Goal: Task Accomplishment & Management: Use online tool/utility

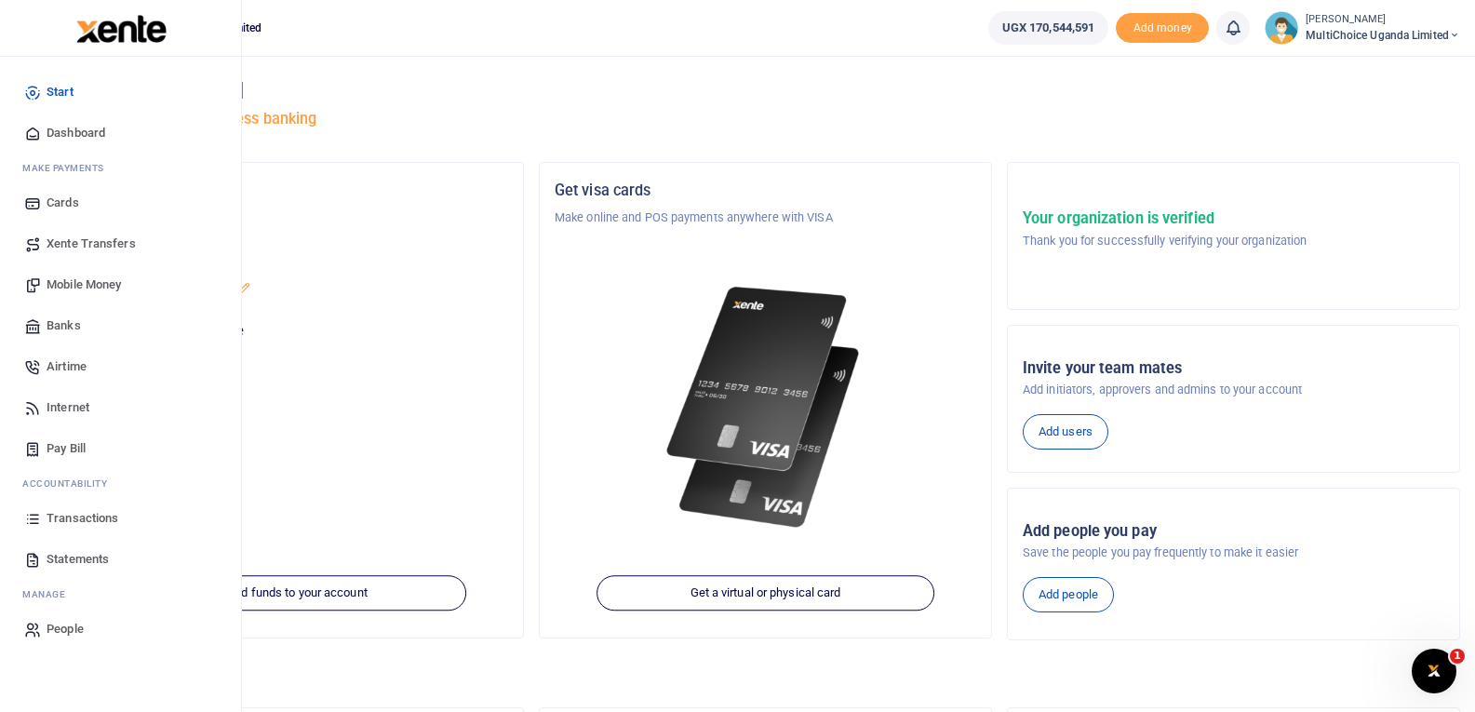
click at [69, 514] on span "Transactions" at bounding box center [83, 518] width 72 height 19
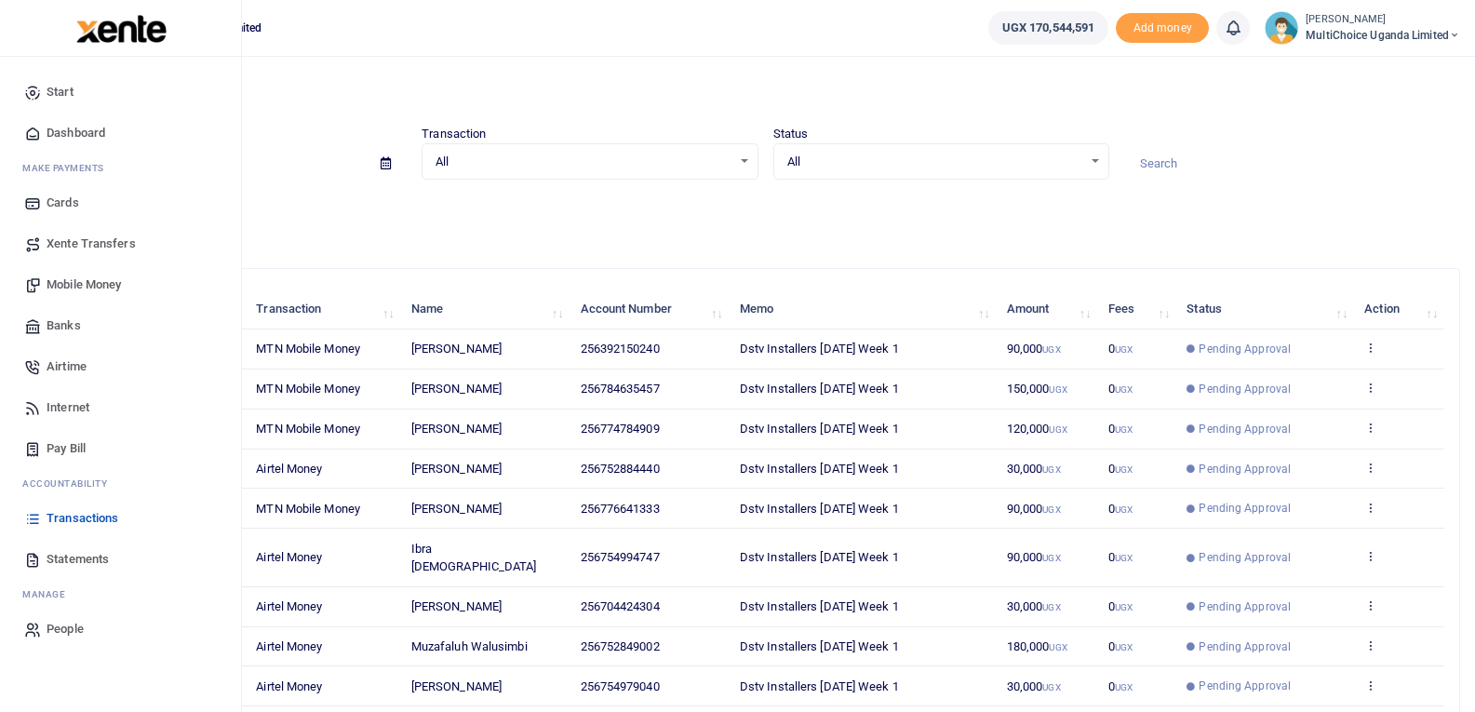
click at [94, 283] on span "Mobile Money" at bounding box center [84, 284] width 74 height 19
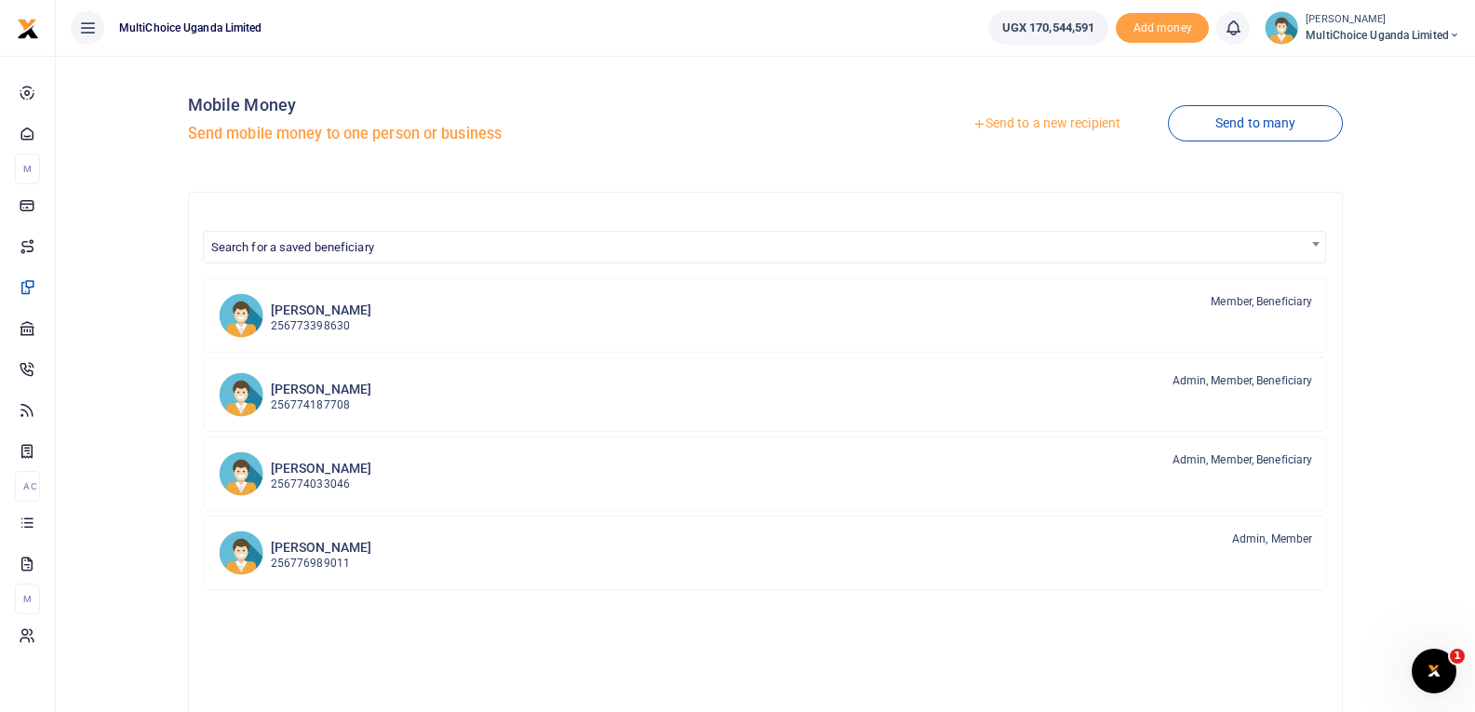
click at [1078, 131] on link "Send to a new recipient" at bounding box center [1046, 123] width 243 height 33
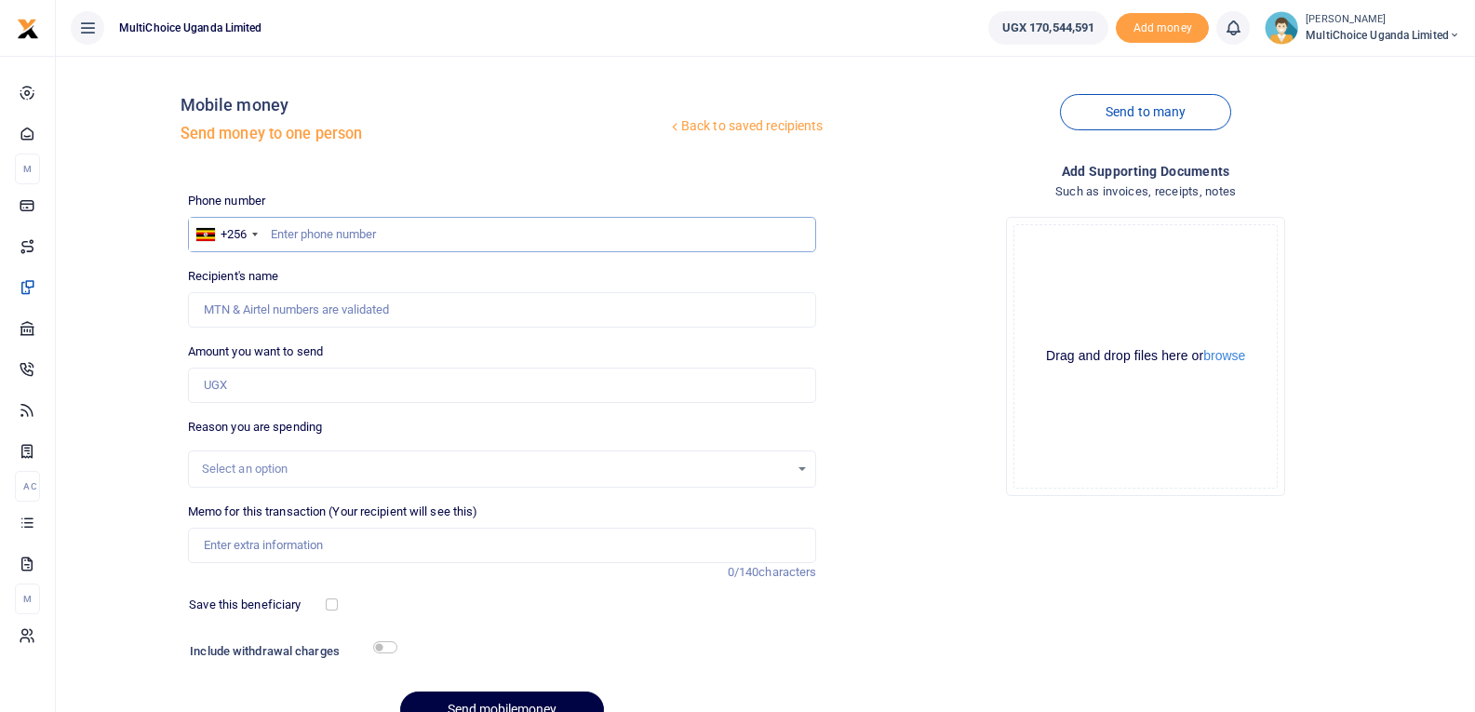
click at [506, 241] on input "text" at bounding box center [502, 234] width 629 height 35
type input "752334547"
type input "[PERSON_NAME]"
type input "752334547"
click at [285, 389] on input "Amount you want to send" at bounding box center [502, 385] width 629 height 35
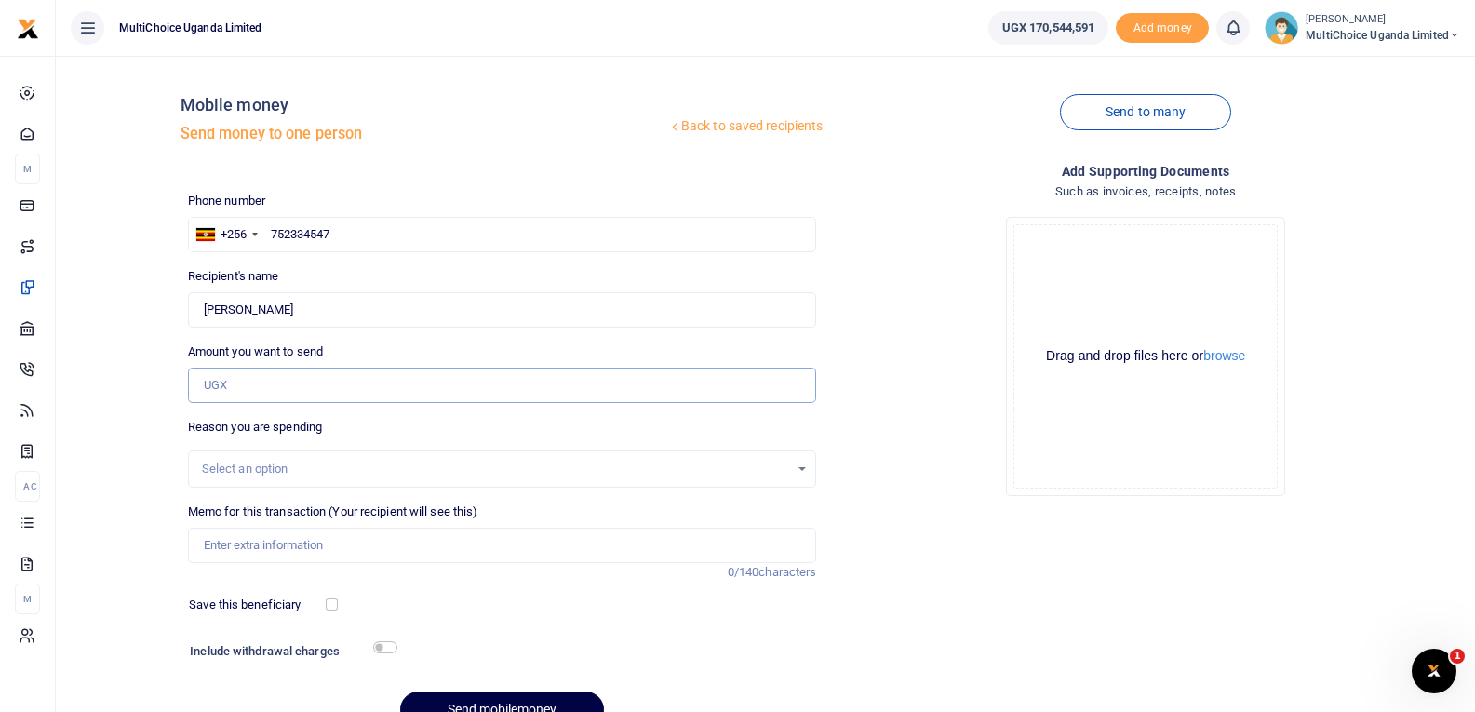
click at [274, 379] on input "Amount you want to send" at bounding box center [502, 385] width 629 height 35
type input "8,362,849"
click at [292, 473] on div "Select an option" at bounding box center [496, 469] width 588 height 19
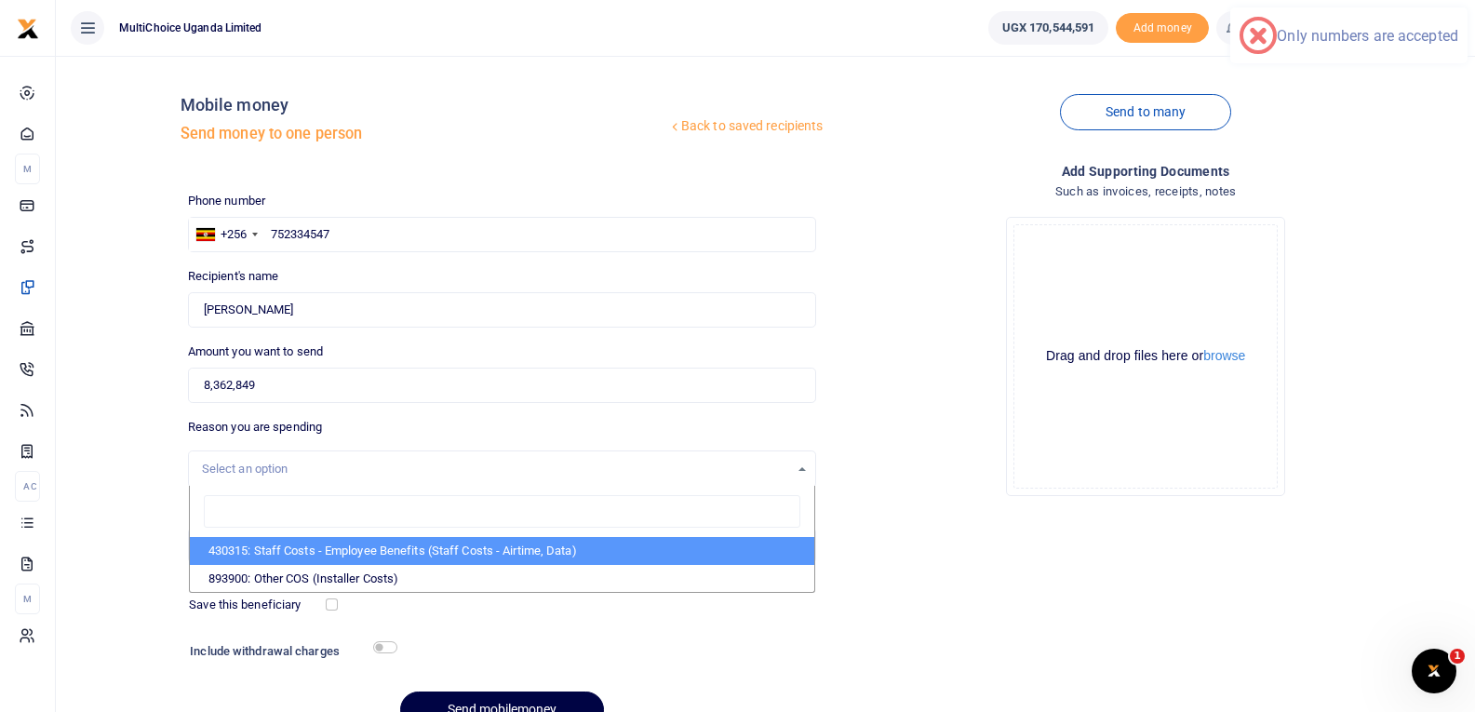
click at [292, 471] on div "Select an option" at bounding box center [496, 469] width 588 height 19
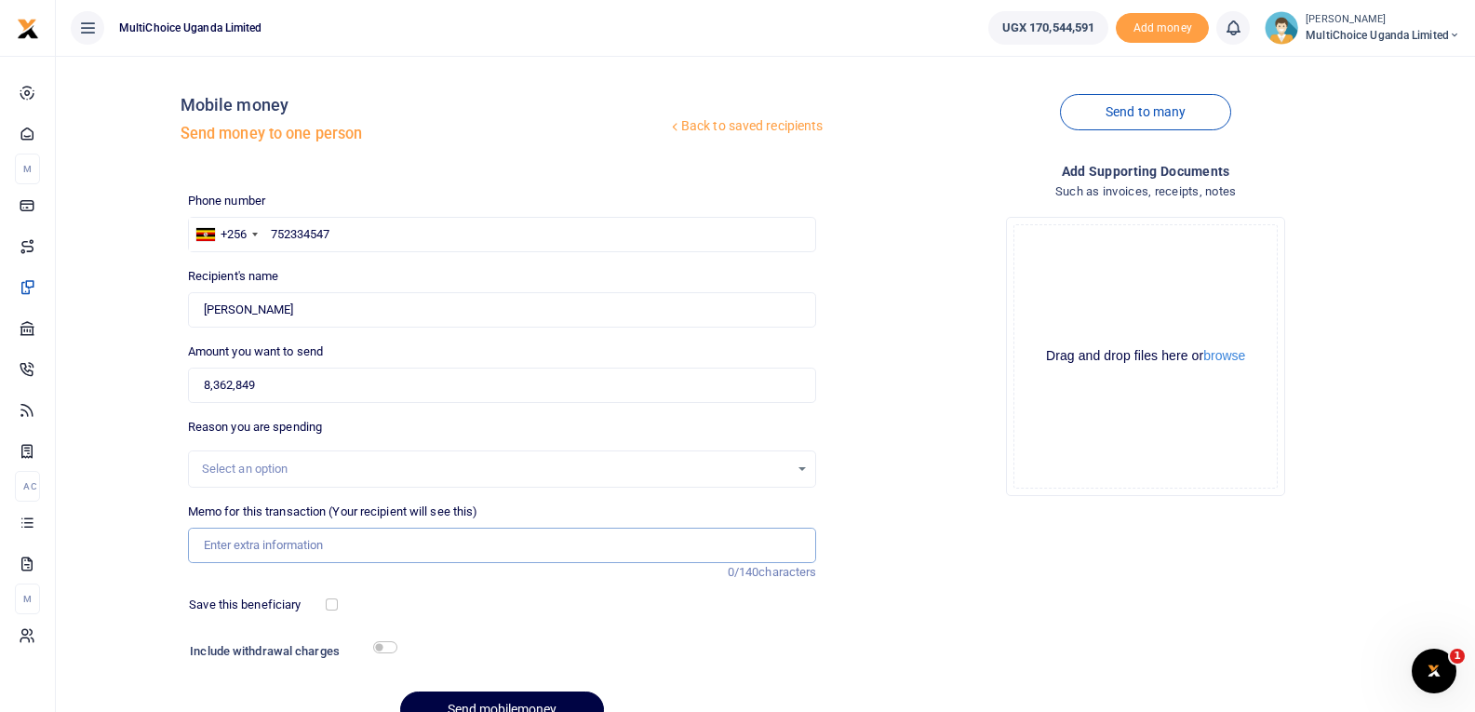
click at [290, 546] on input "Memo for this transaction (Your recipient will see this)" at bounding box center [502, 545] width 629 height 35
click at [283, 546] on input "Julie S and T" at bounding box center [502, 545] width 629 height 35
click at [353, 543] on input "Julie S and T Procurement seminar" at bounding box center [502, 545] width 629 height 35
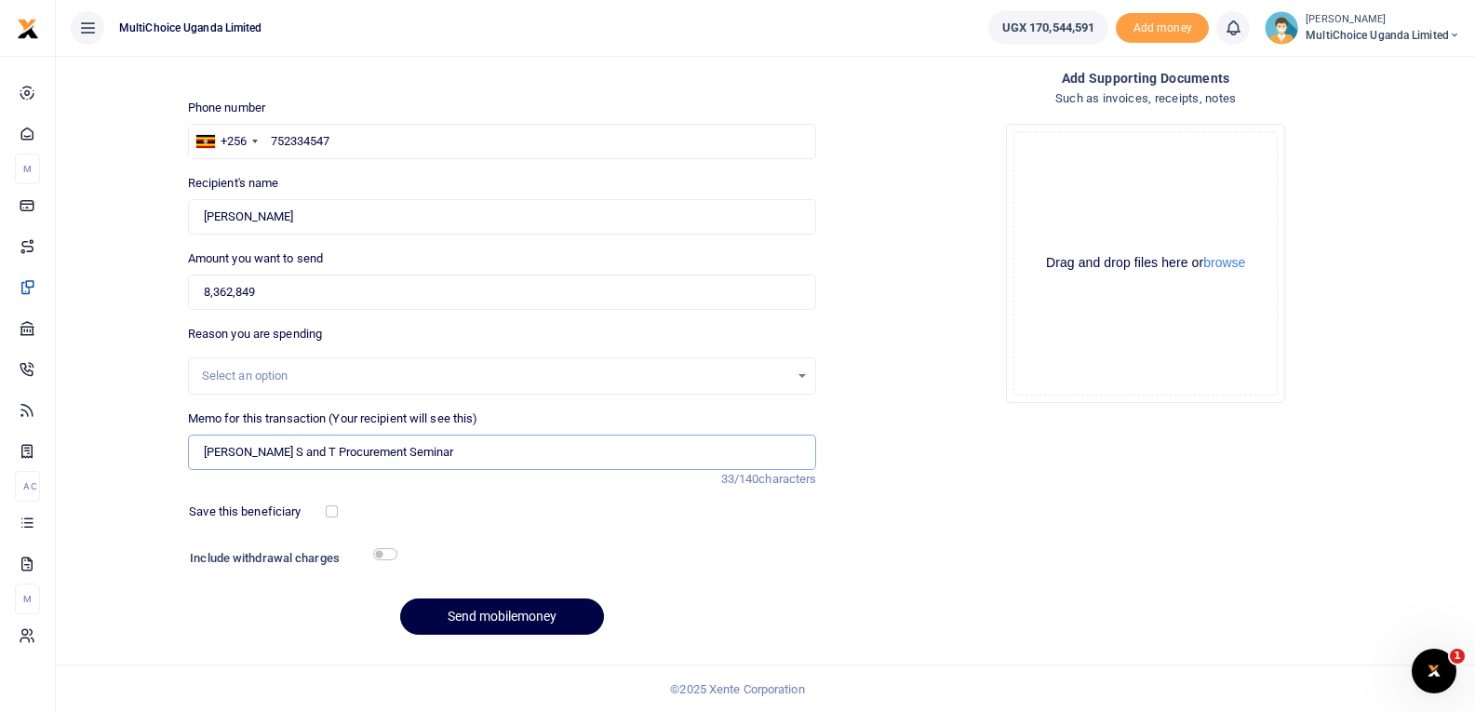
scroll to position [94, 0]
click at [496, 447] on input "Julie S and T Procurement Seminar" at bounding box center [502, 451] width 629 height 35
type input "Julie S and T Procurement Seminar"
click at [452, 608] on button "Send mobilemoney" at bounding box center [502, 615] width 204 height 36
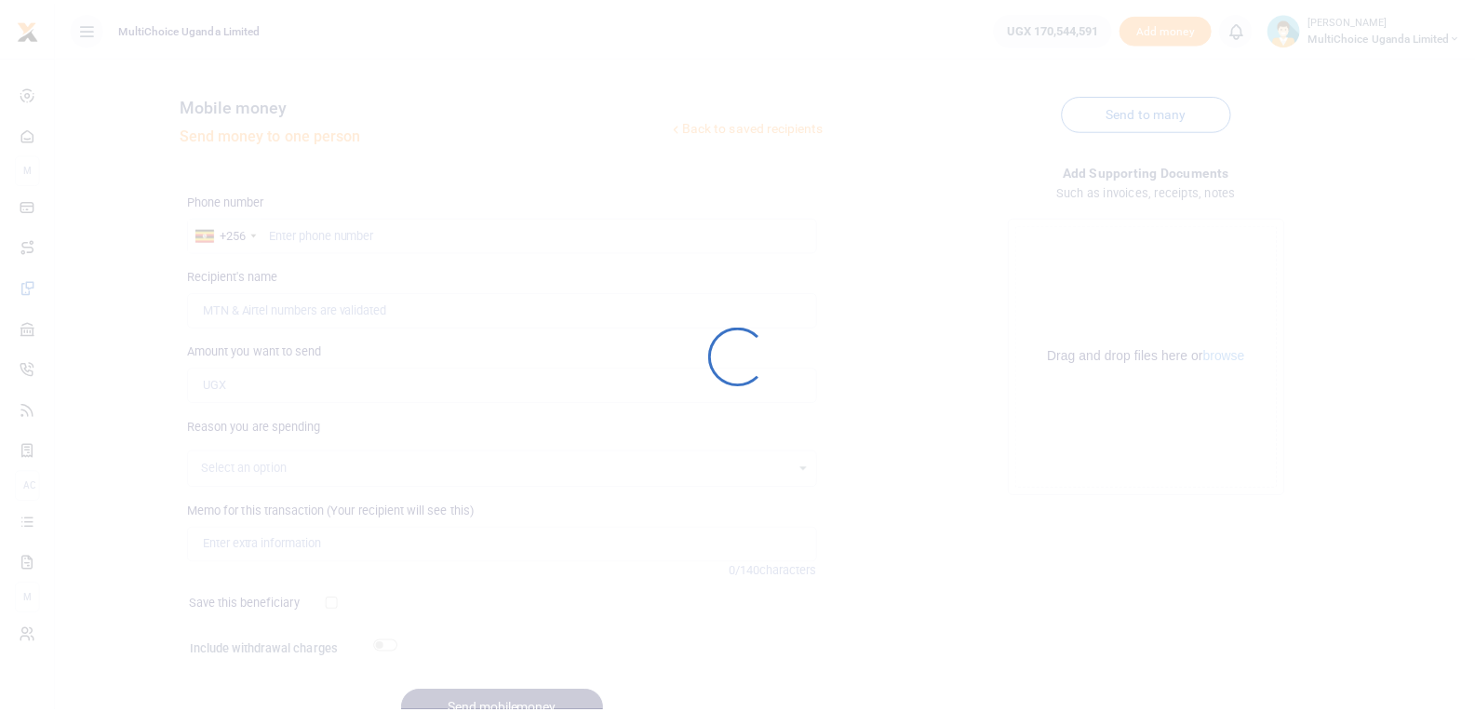
scroll to position [94, 0]
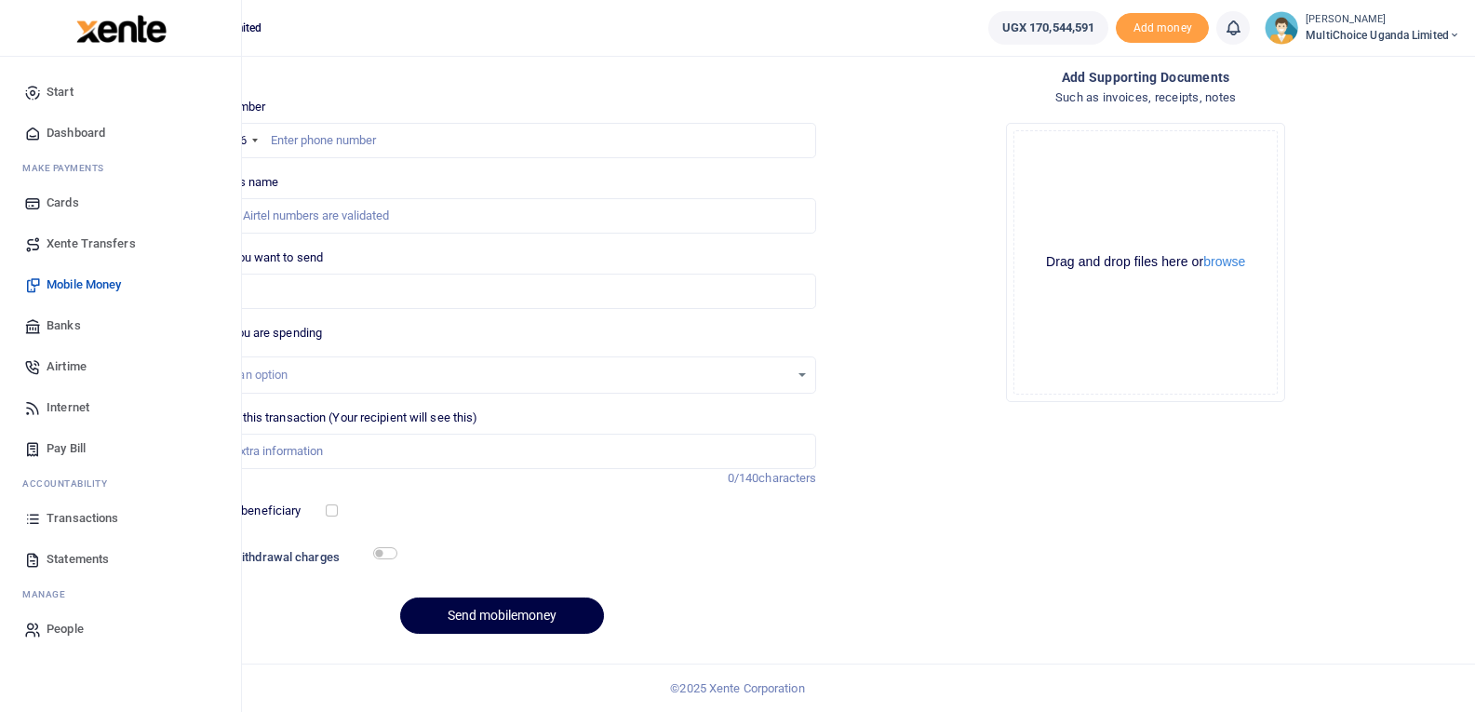
click at [85, 282] on span "Mobile Money" at bounding box center [84, 284] width 74 height 19
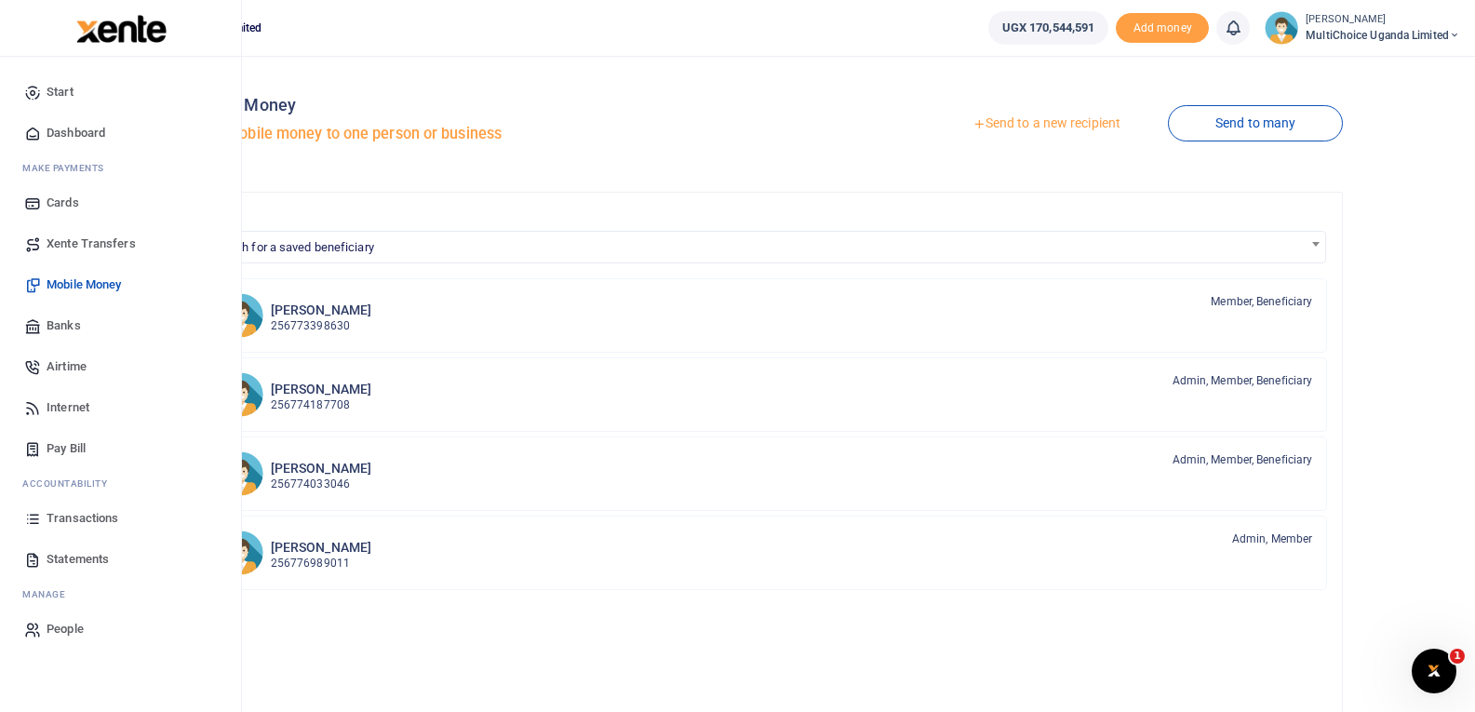
click at [80, 515] on span "Transactions" at bounding box center [83, 518] width 72 height 19
click at [88, 512] on span "Transactions" at bounding box center [83, 518] width 72 height 19
click at [100, 523] on span "Transactions" at bounding box center [83, 518] width 72 height 19
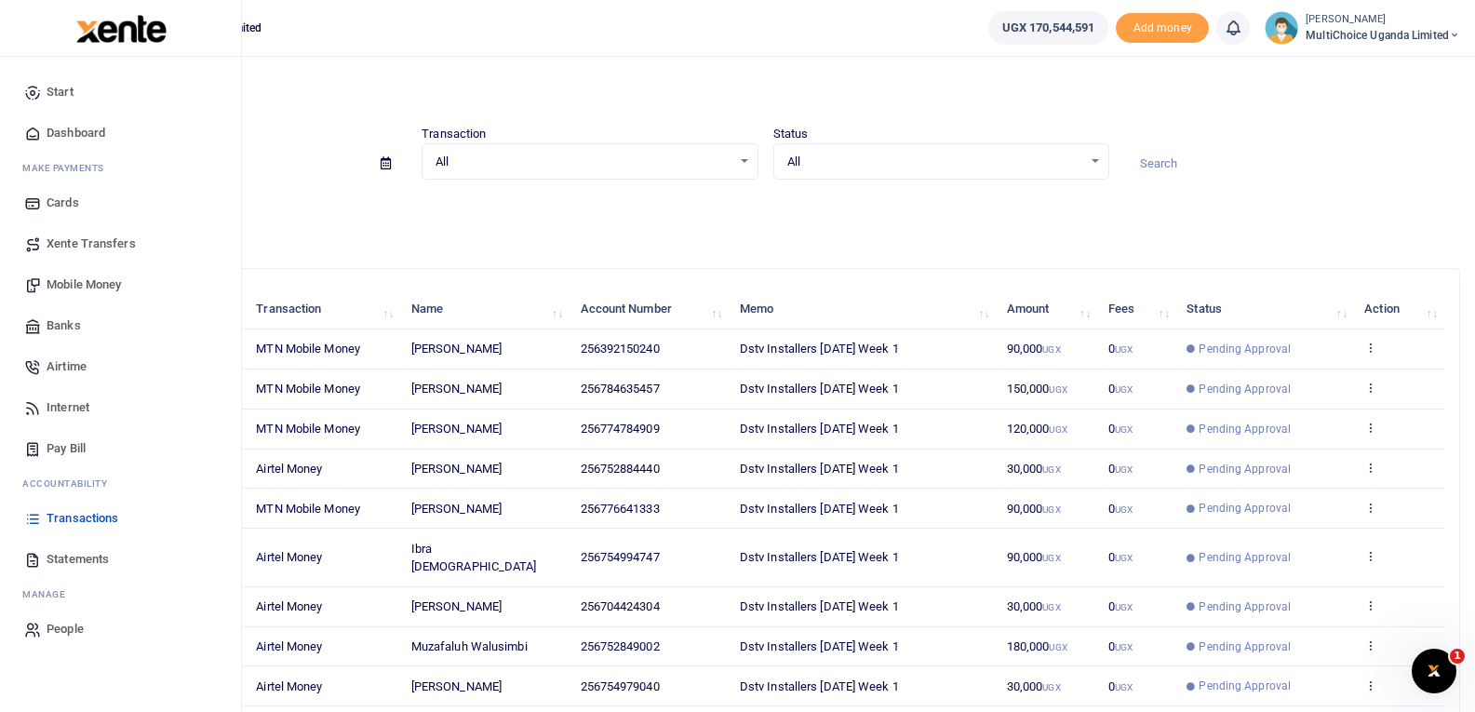
click at [73, 522] on span "Transactions" at bounding box center [83, 518] width 72 height 19
click at [57, 512] on span "Transactions" at bounding box center [83, 518] width 72 height 19
click at [50, 290] on span "Mobile Money" at bounding box center [84, 284] width 74 height 19
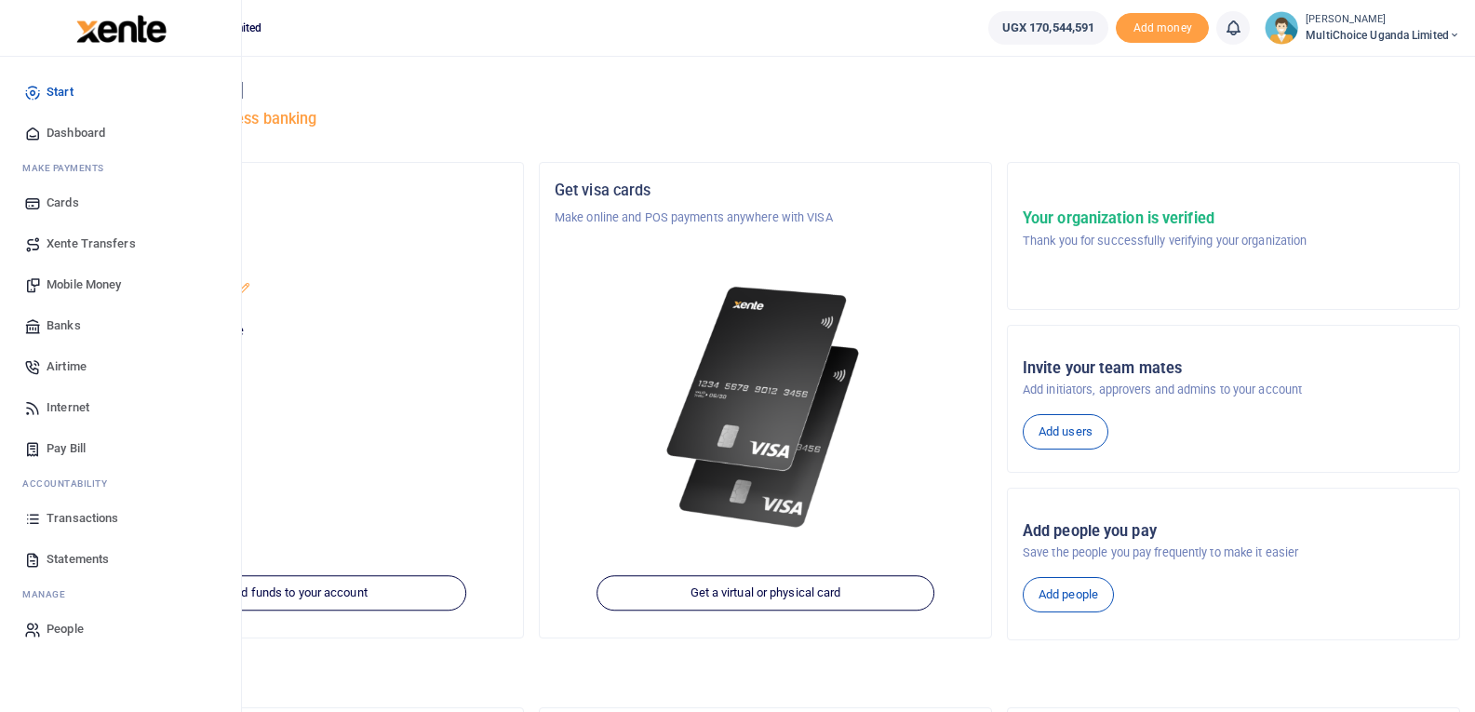
click at [73, 521] on span "Transactions" at bounding box center [83, 518] width 72 height 19
click at [73, 515] on span "Transactions" at bounding box center [83, 518] width 72 height 19
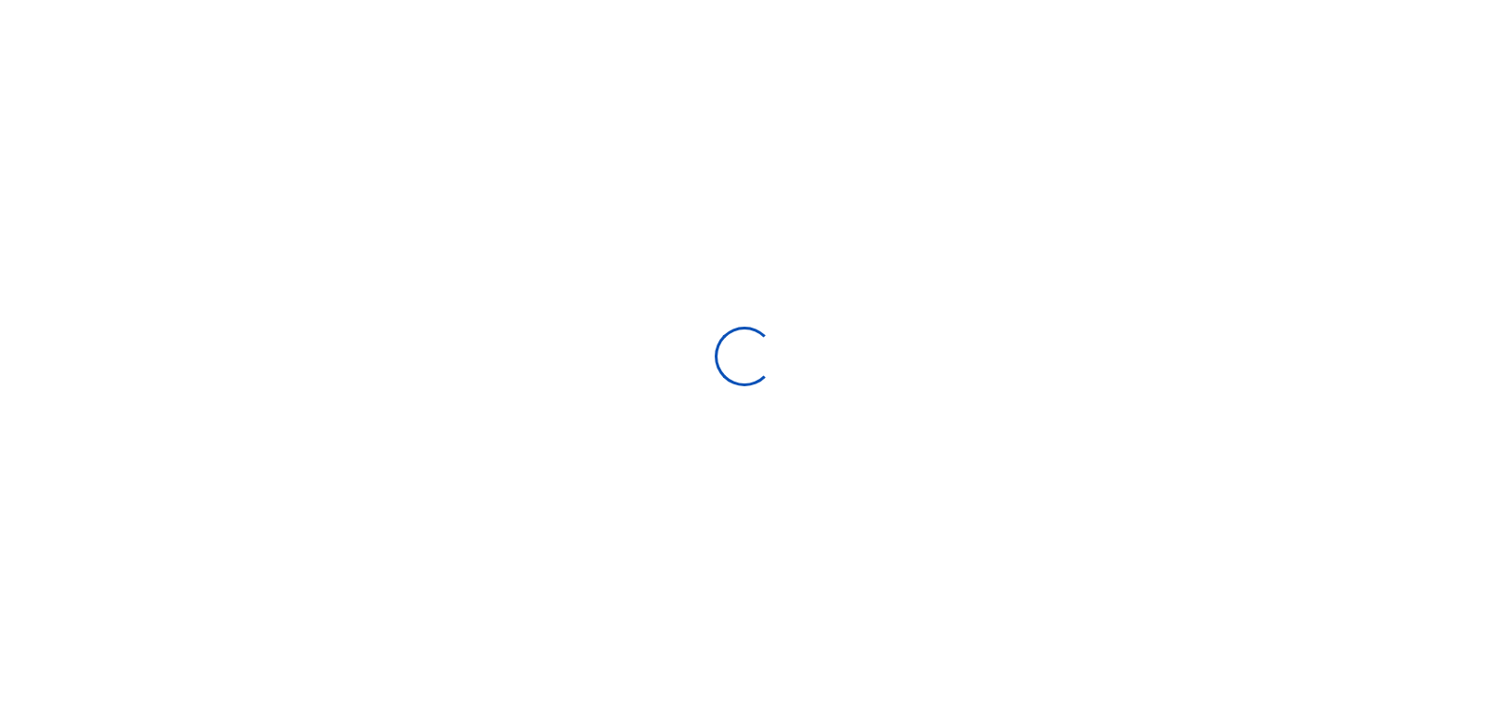
select select
type input "[DATE] - [DATE]"
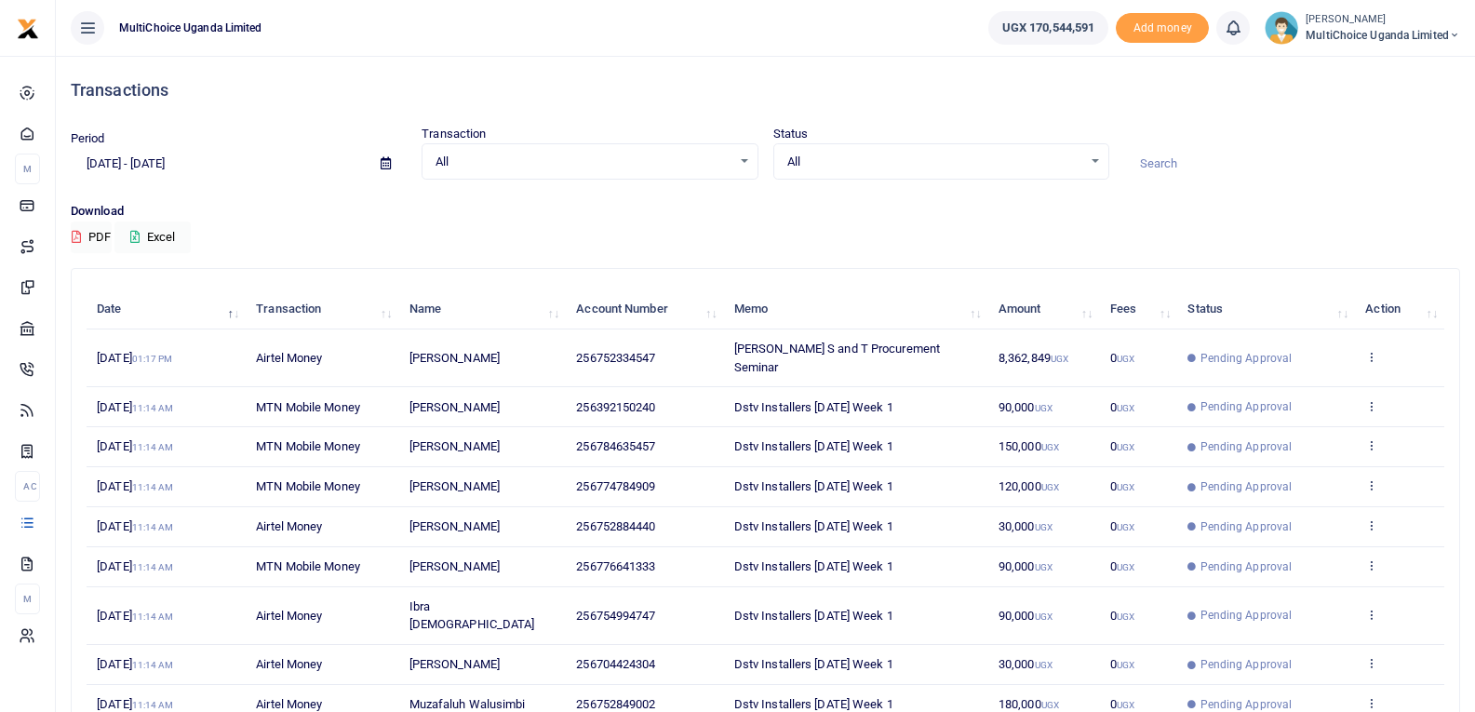
click at [1368, 340] on td "View details Send again" at bounding box center [1399, 358] width 89 height 58
click at [1368, 350] on icon at bounding box center [1371, 356] width 12 height 13
click at [1243, 478] on span "Pending Approval" at bounding box center [1246, 486] width 92 height 17
click at [1368, 399] on icon at bounding box center [1371, 405] width 12 height 13
click at [1352, 418] on link "View details" at bounding box center [1303, 419] width 147 height 26
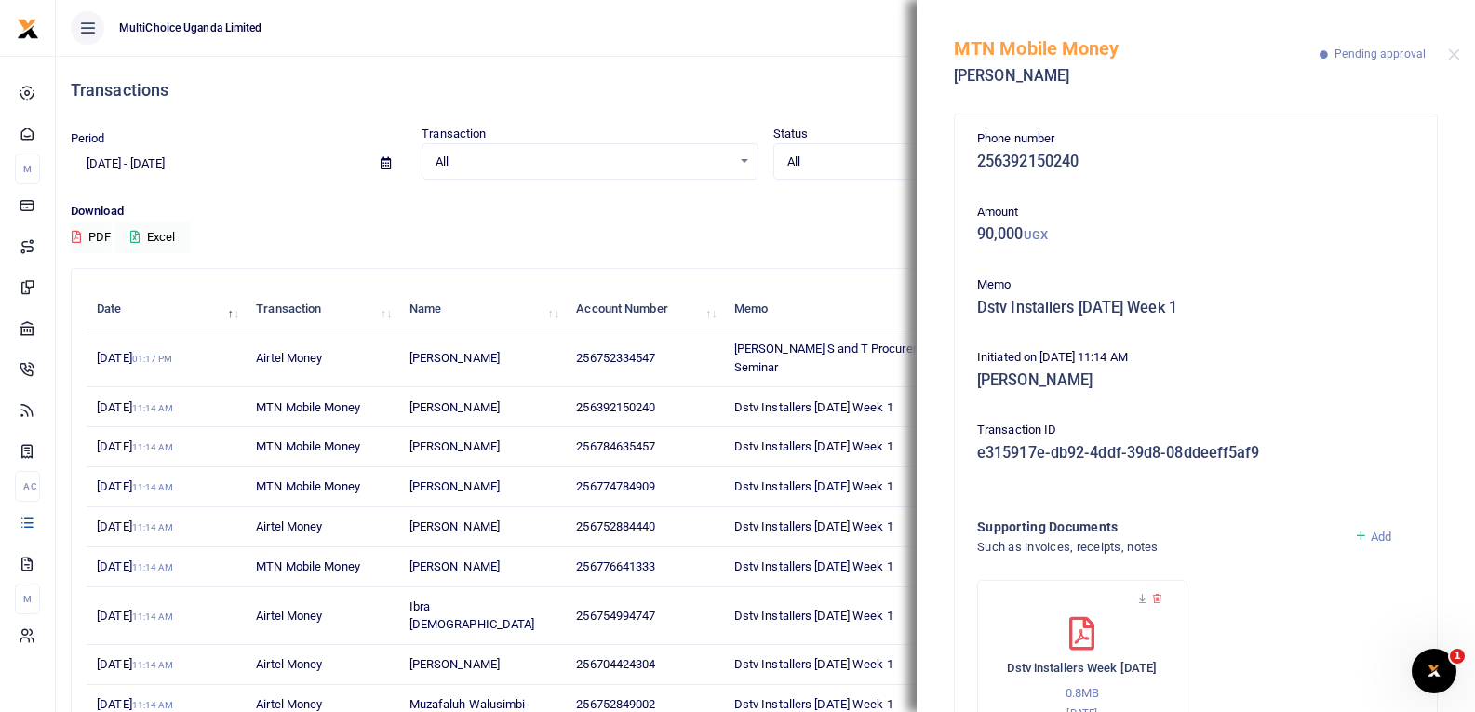
click at [767, 364] on td "Julie S and T Procurement Seminar" at bounding box center [856, 358] width 264 height 58
click at [779, 354] on span "Julie S and T Procurement Seminar" at bounding box center [837, 357] width 206 height 33
click at [1450, 50] on button "Close" at bounding box center [1454, 54] width 12 height 12
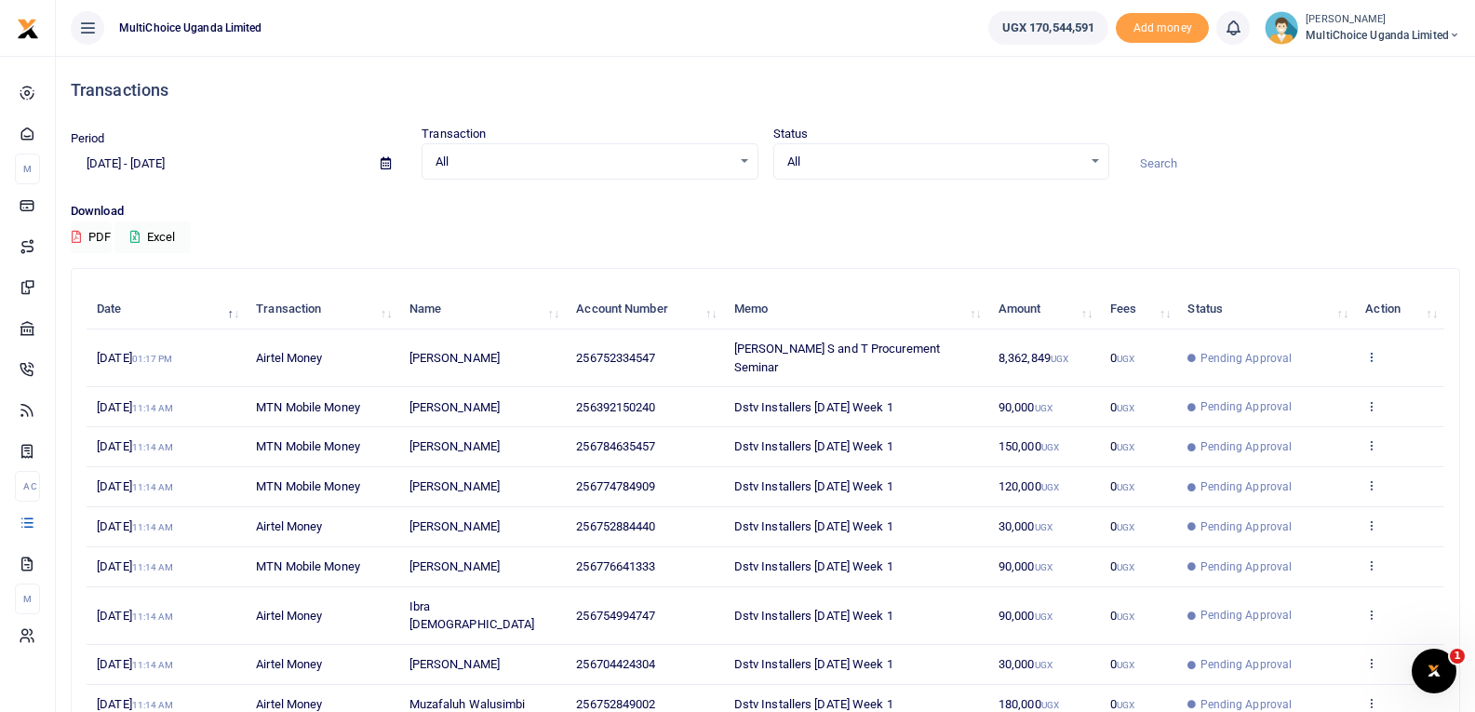
click at [1375, 350] on icon at bounding box center [1371, 356] width 12 height 13
click at [1308, 385] on link "View details" at bounding box center [1303, 379] width 147 height 26
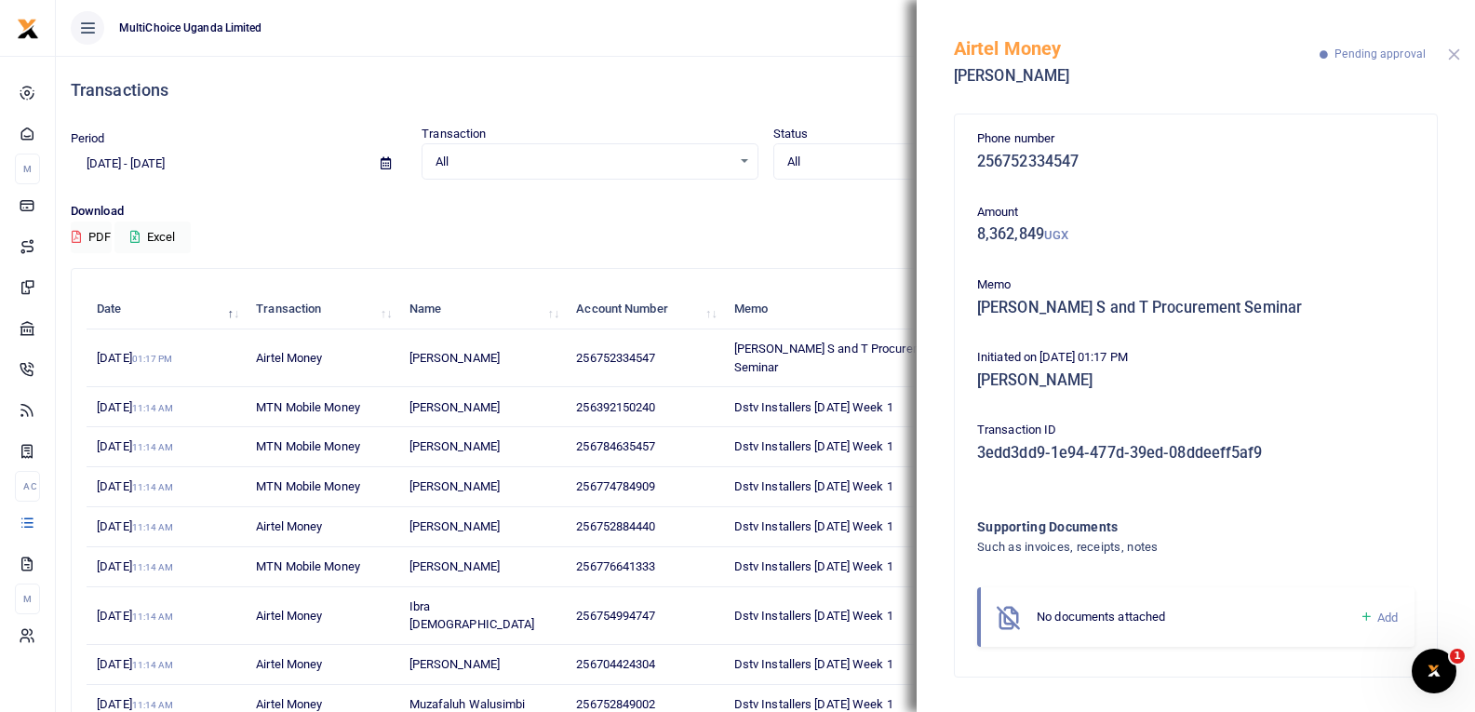
click at [1451, 48] on button "Close" at bounding box center [1454, 54] width 12 height 12
